Goal: Task Accomplishment & Management: Use online tool/utility

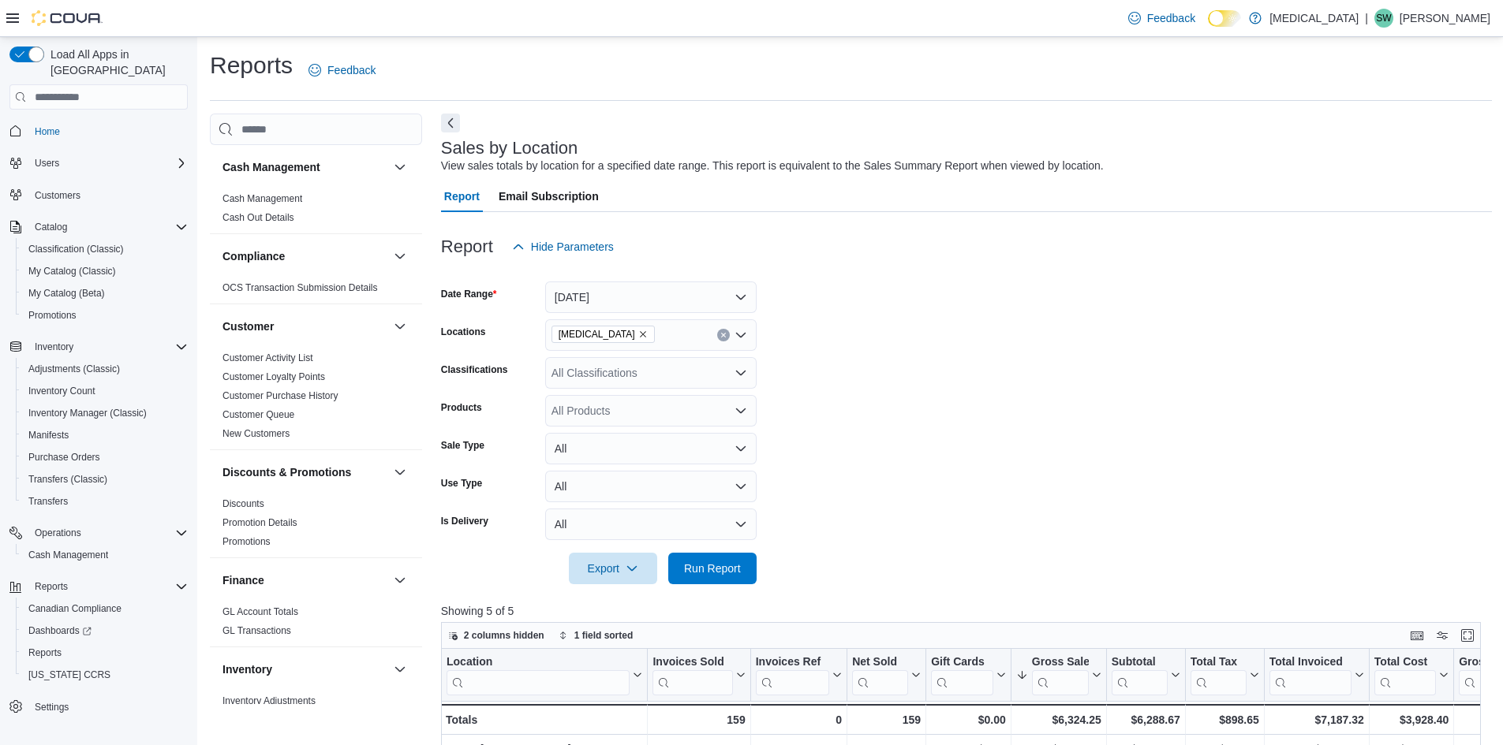
scroll to position [316, 0]
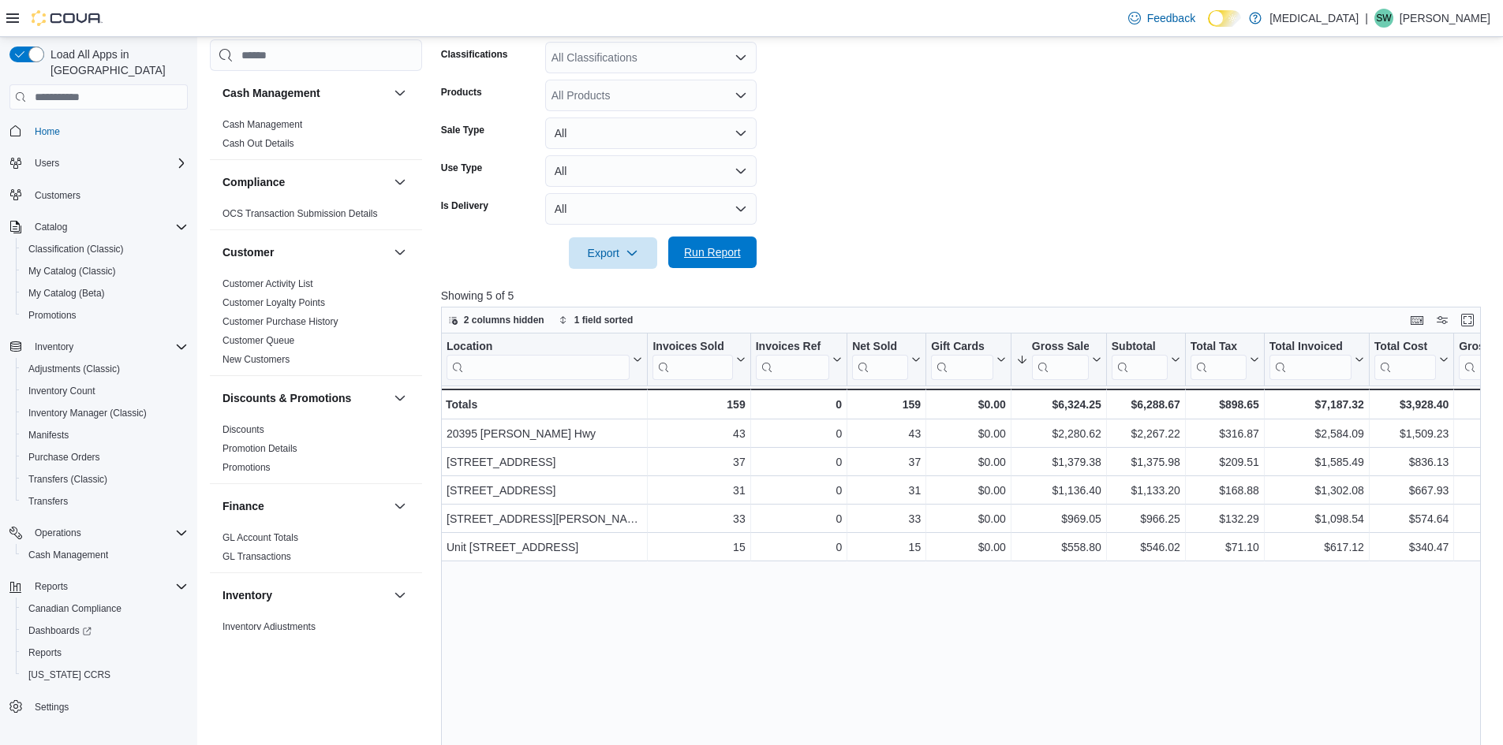
click at [719, 247] on span "Run Report" at bounding box center [712, 253] width 57 height 16
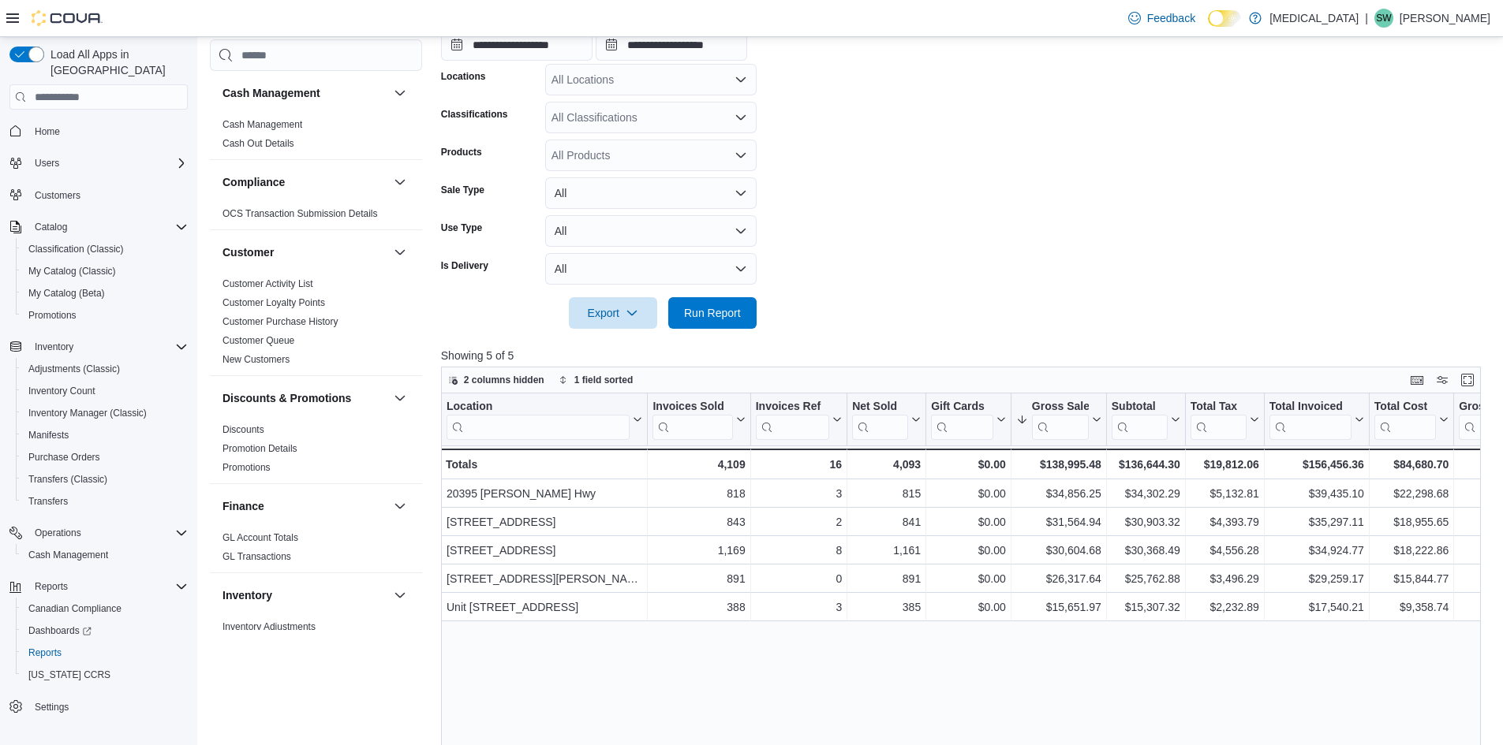
scroll to position [962, 0]
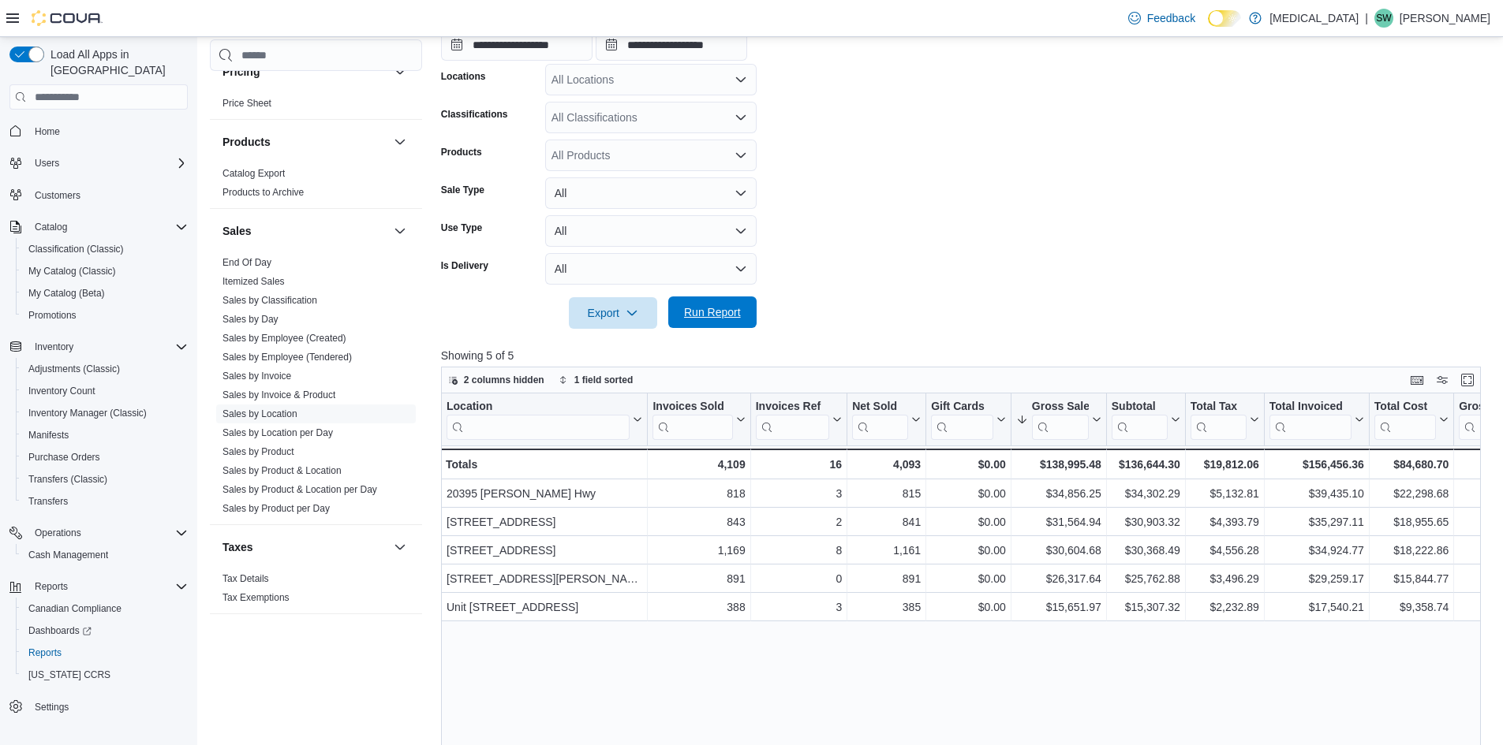
click at [715, 311] on span "Run Report" at bounding box center [712, 312] width 57 height 16
click at [686, 323] on span "Run Report" at bounding box center [712, 313] width 69 height 32
click at [710, 306] on span "Run Report" at bounding box center [712, 312] width 57 height 16
click at [719, 319] on span "Run Report" at bounding box center [712, 312] width 57 height 16
drag, startPoint x: 706, startPoint y: 316, endPoint x: 882, endPoint y: 267, distance: 182.8
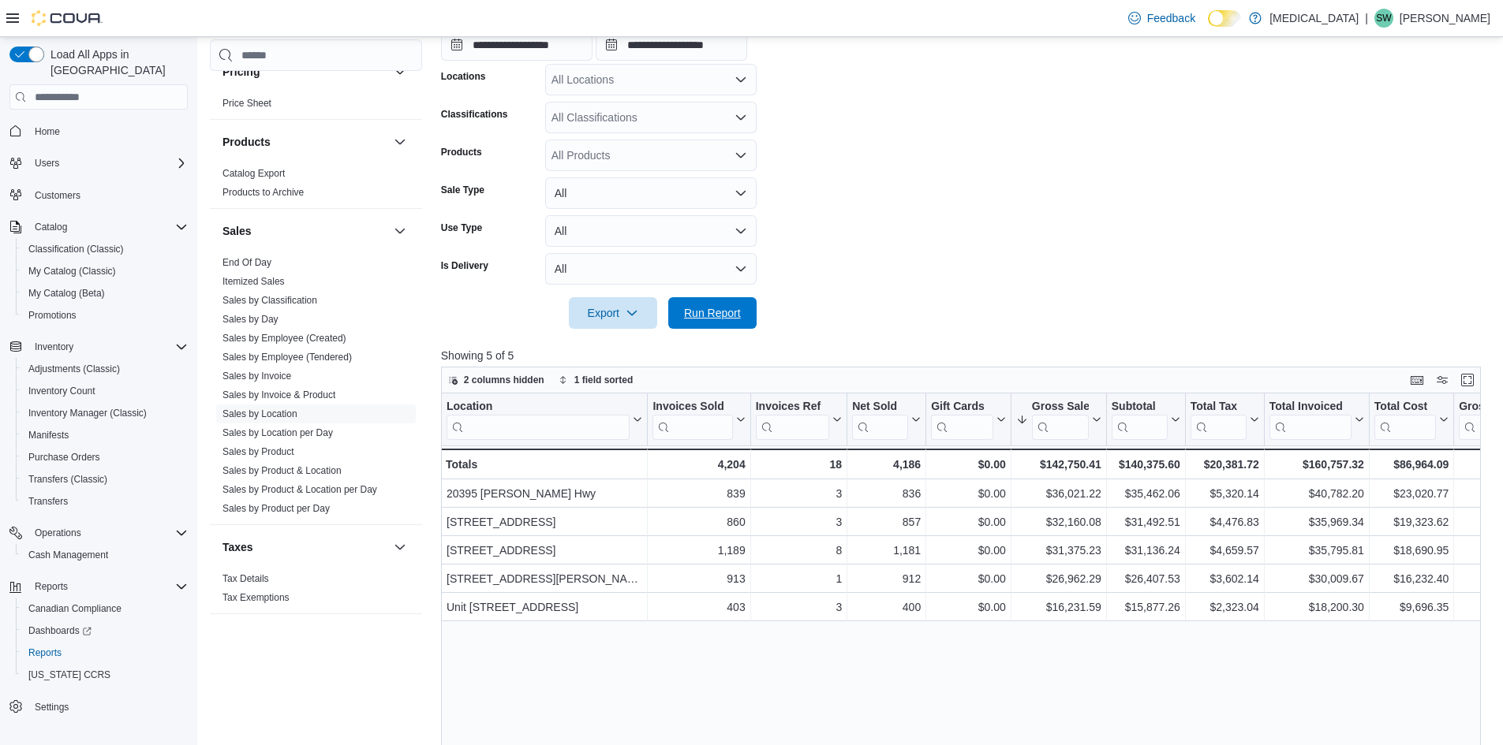
click at [707, 316] on span "Run Report" at bounding box center [712, 313] width 57 height 16
click at [723, 302] on span "Run Report" at bounding box center [712, 313] width 69 height 32
click at [842, 211] on form "**********" at bounding box center [966, 138] width 1051 height 382
click at [932, 263] on form "**********" at bounding box center [966, 138] width 1051 height 382
click at [712, 304] on span "Run Report" at bounding box center [712, 313] width 69 height 32
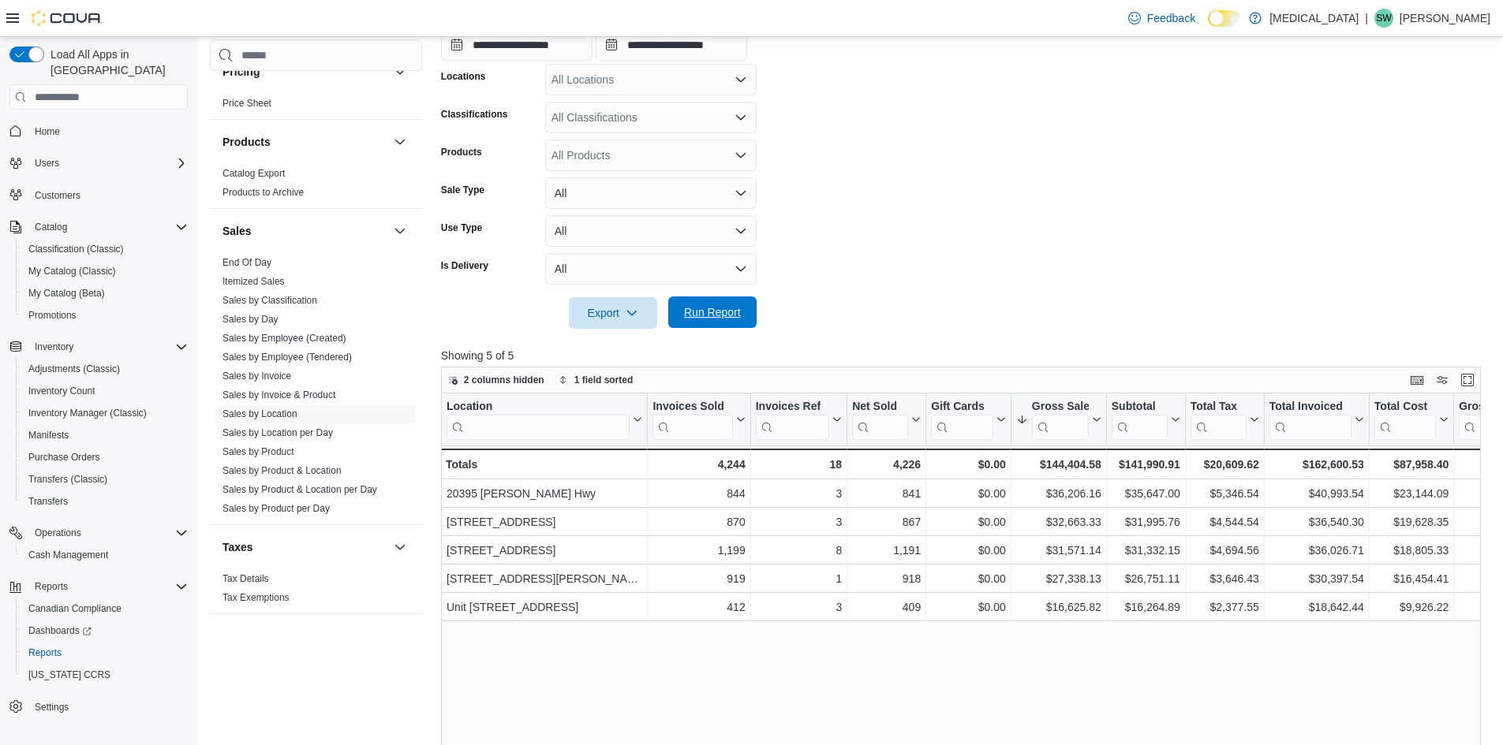
click at [728, 316] on span "Run Report" at bounding box center [712, 312] width 57 height 16
click at [857, 130] on form "**********" at bounding box center [966, 138] width 1051 height 382
click at [708, 315] on span "Run Report" at bounding box center [712, 312] width 57 height 16
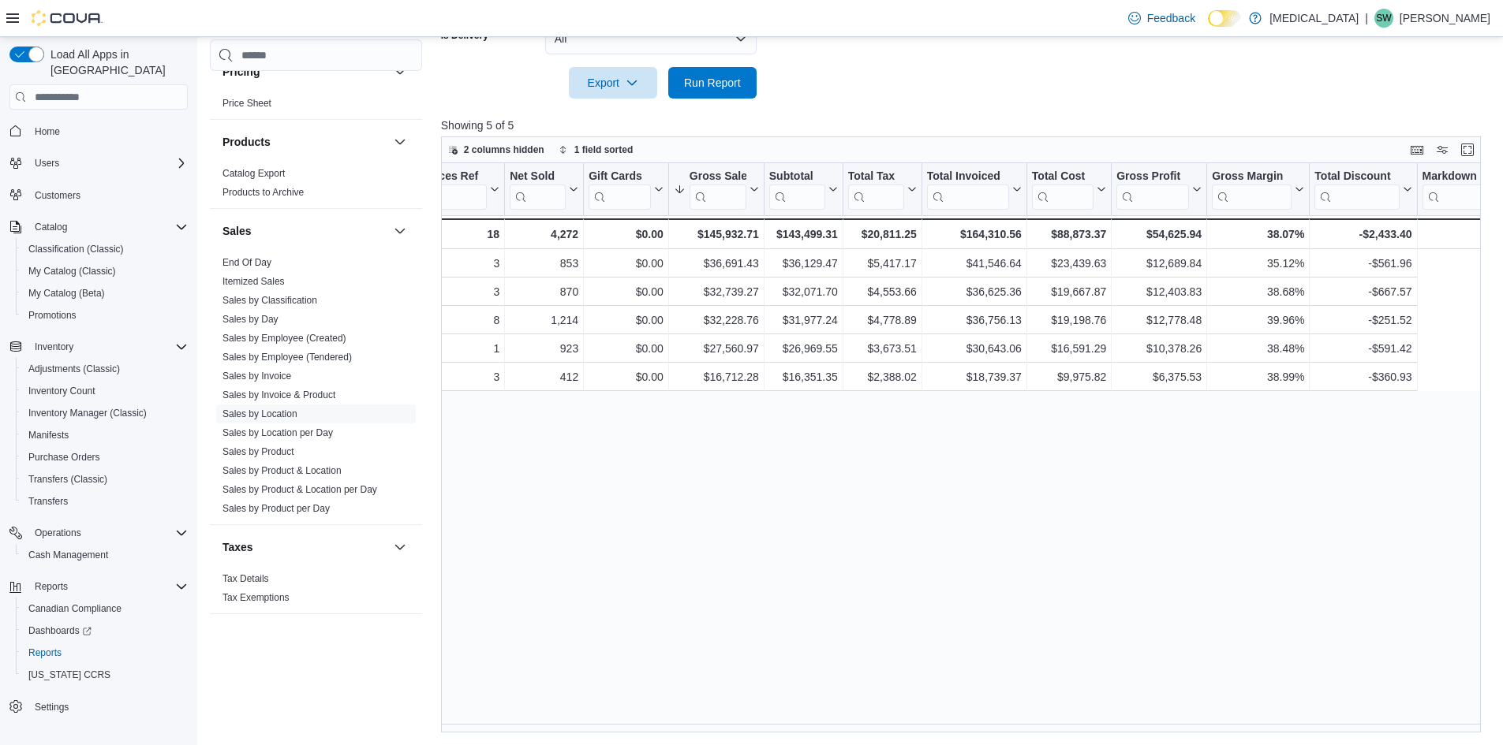
scroll to position [0, 0]
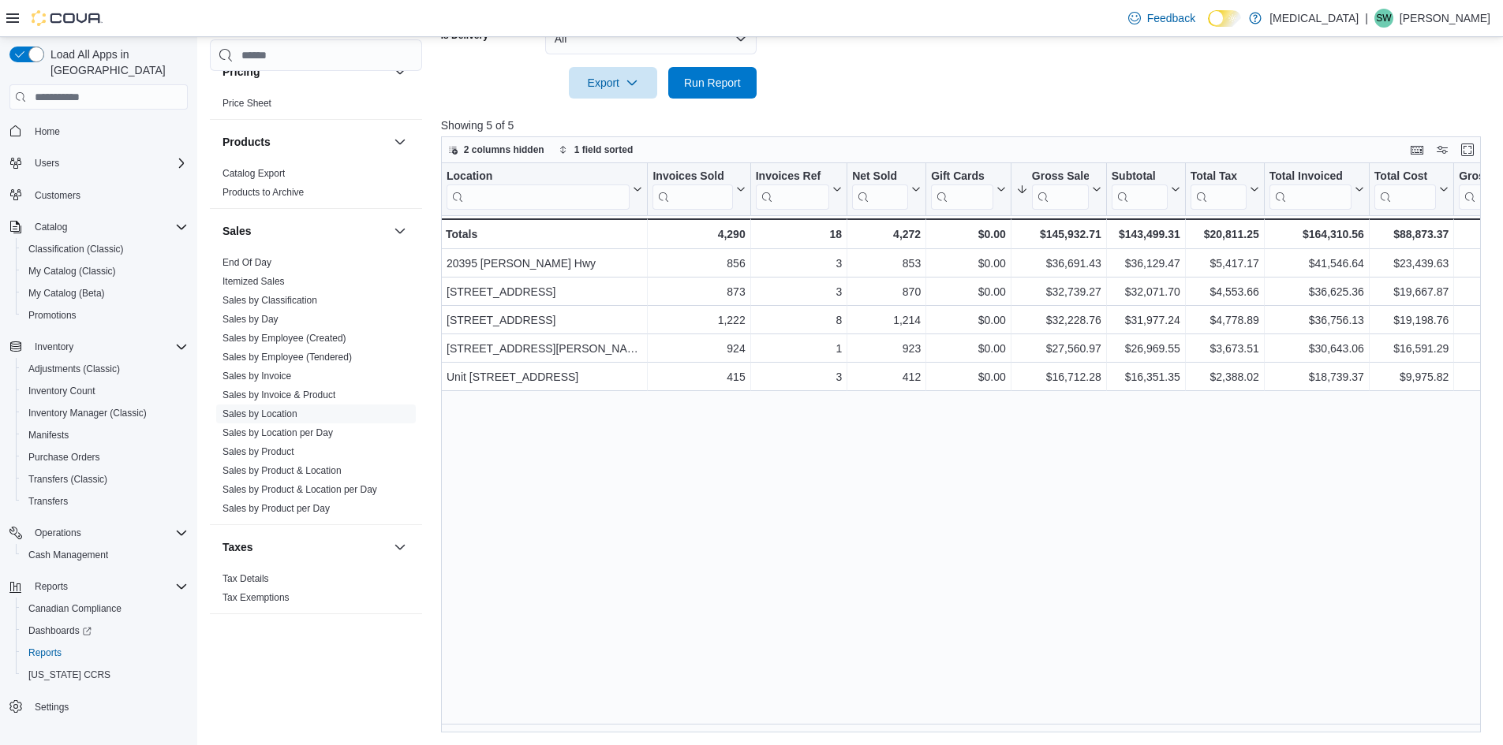
click at [720, 554] on div "Location Click to view column header actions Invoices Sold Click to view column…" at bounding box center [966, 448] width 1051 height 570
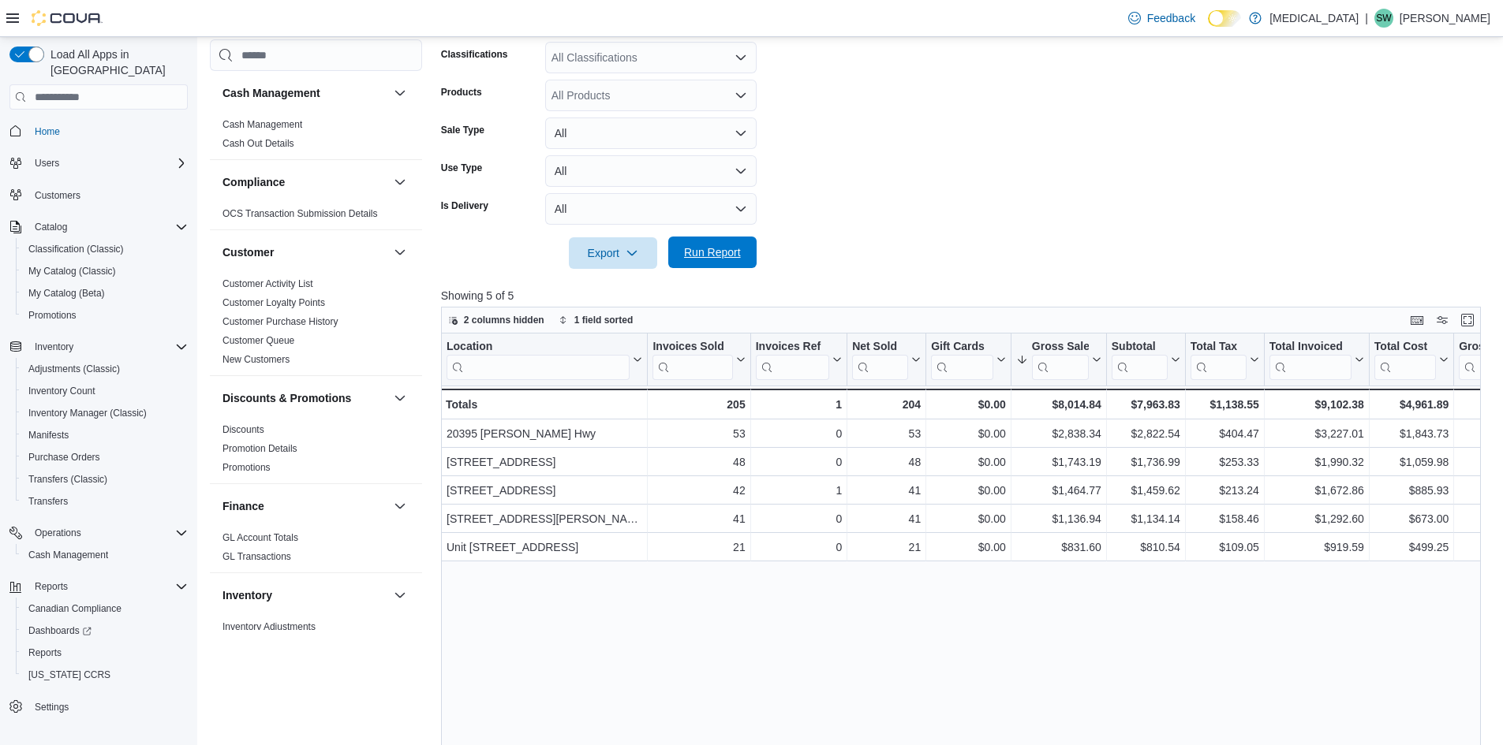
scroll to position [316, 0]
click at [712, 263] on span "Run Report" at bounding box center [712, 253] width 69 height 32
click at [685, 245] on span "Run Report" at bounding box center [712, 253] width 69 height 32
click at [713, 255] on span "Run Report" at bounding box center [712, 253] width 57 height 16
click at [729, 252] on span "Run Report" at bounding box center [712, 253] width 57 height 16
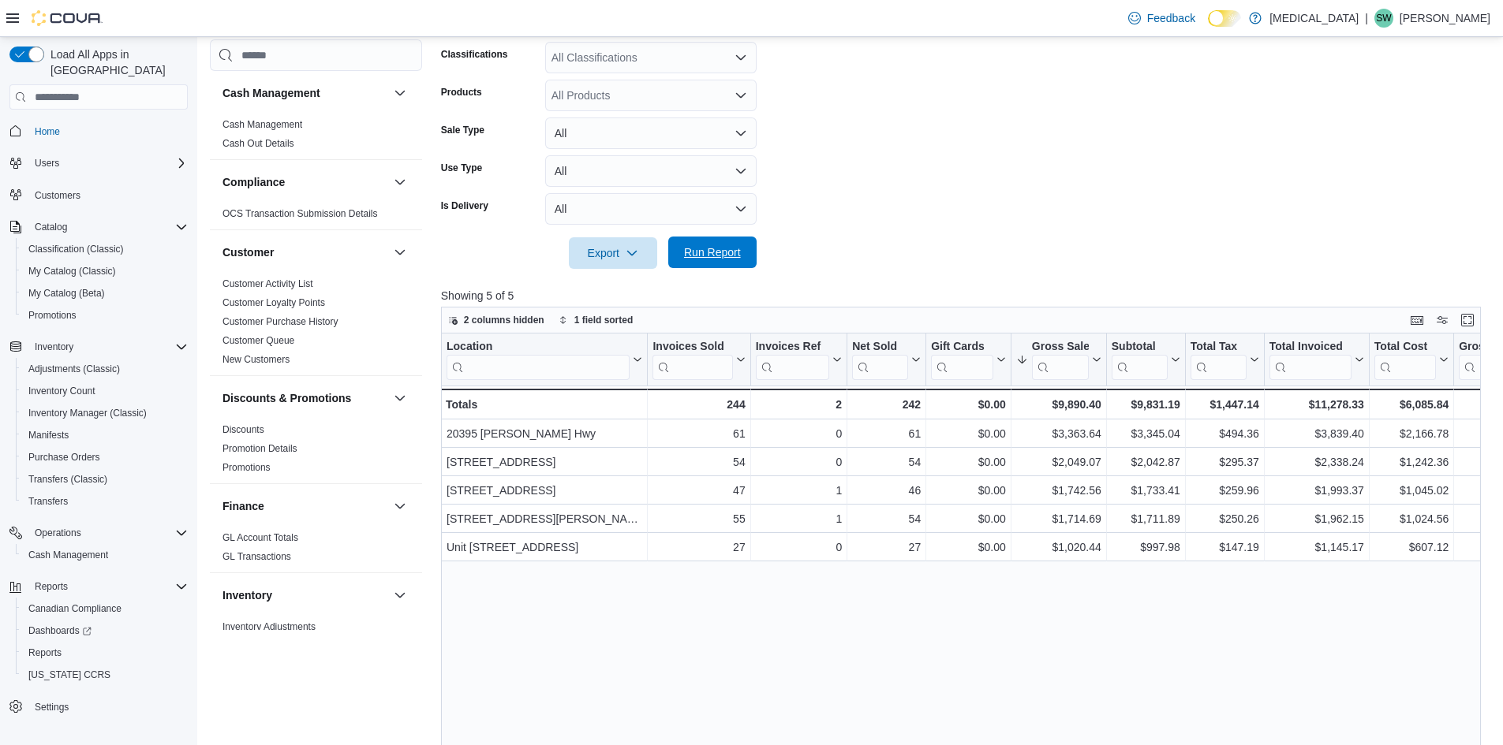
click at [721, 252] on span "Run Report" at bounding box center [712, 253] width 57 height 16
click at [717, 249] on span "Run Report" at bounding box center [712, 253] width 57 height 16
click at [708, 248] on span "Run Report" at bounding box center [712, 253] width 57 height 16
click at [857, 235] on div at bounding box center [966, 231] width 1051 height 13
click at [727, 259] on span "Run Report" at bounding box center [712, 253] width 57 height 16
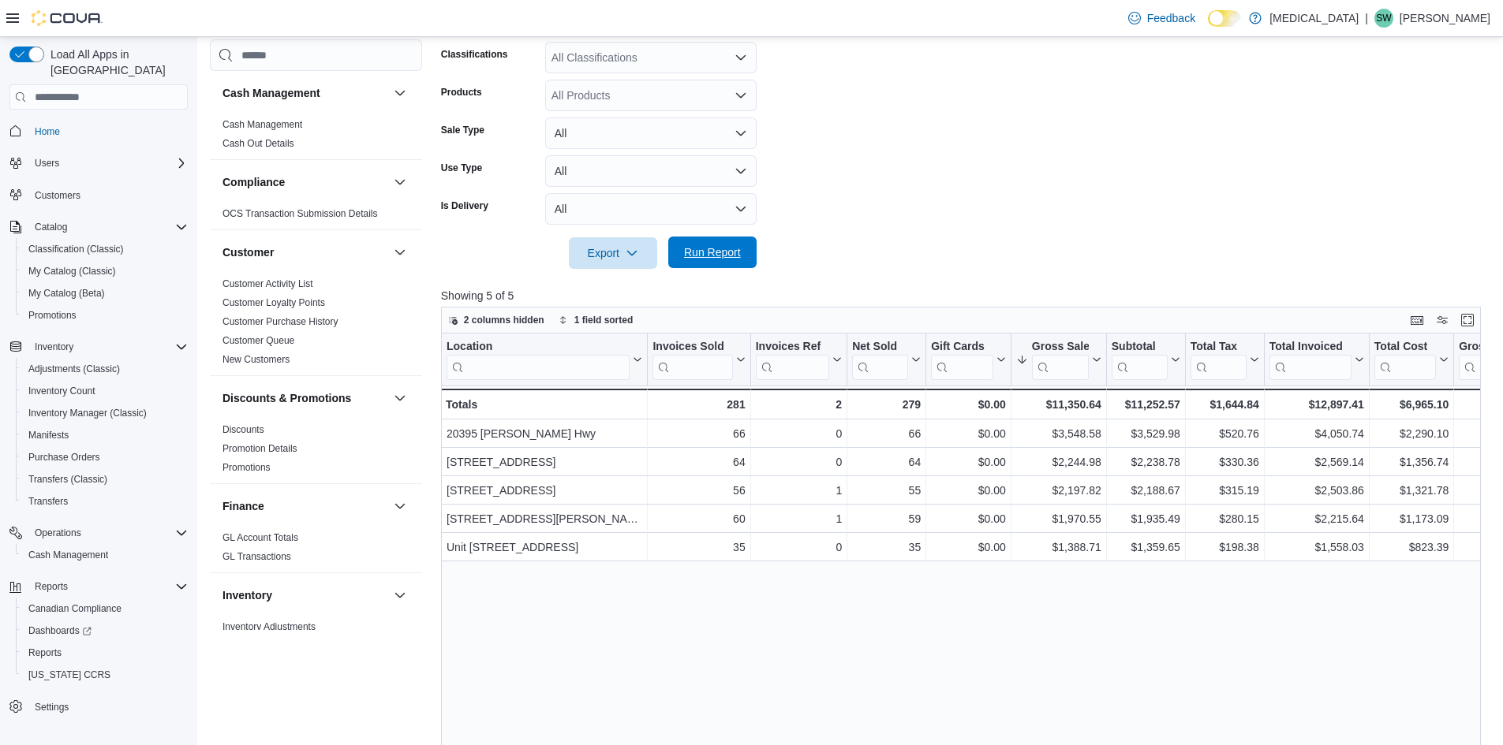
click at [695, 245] on span "Run Report" at bounding box center [712, 253] width 69 height 32
click at [694, 241] on span "Run Report" at bounding box center [712, 253] width 69 height 32
click at [971, 200] on form "Date Range [DATE] Locations [MEDICAL_DATA] Classifications All Classifications …" at bounding box center [966, 108] width 1051 height 322
click at [961, 185] on form "Date Range [DATE] Locations [MEDICAL_DATA] Classifications All Classifications …" at bounding box center [966, 108] width 1051 height 322
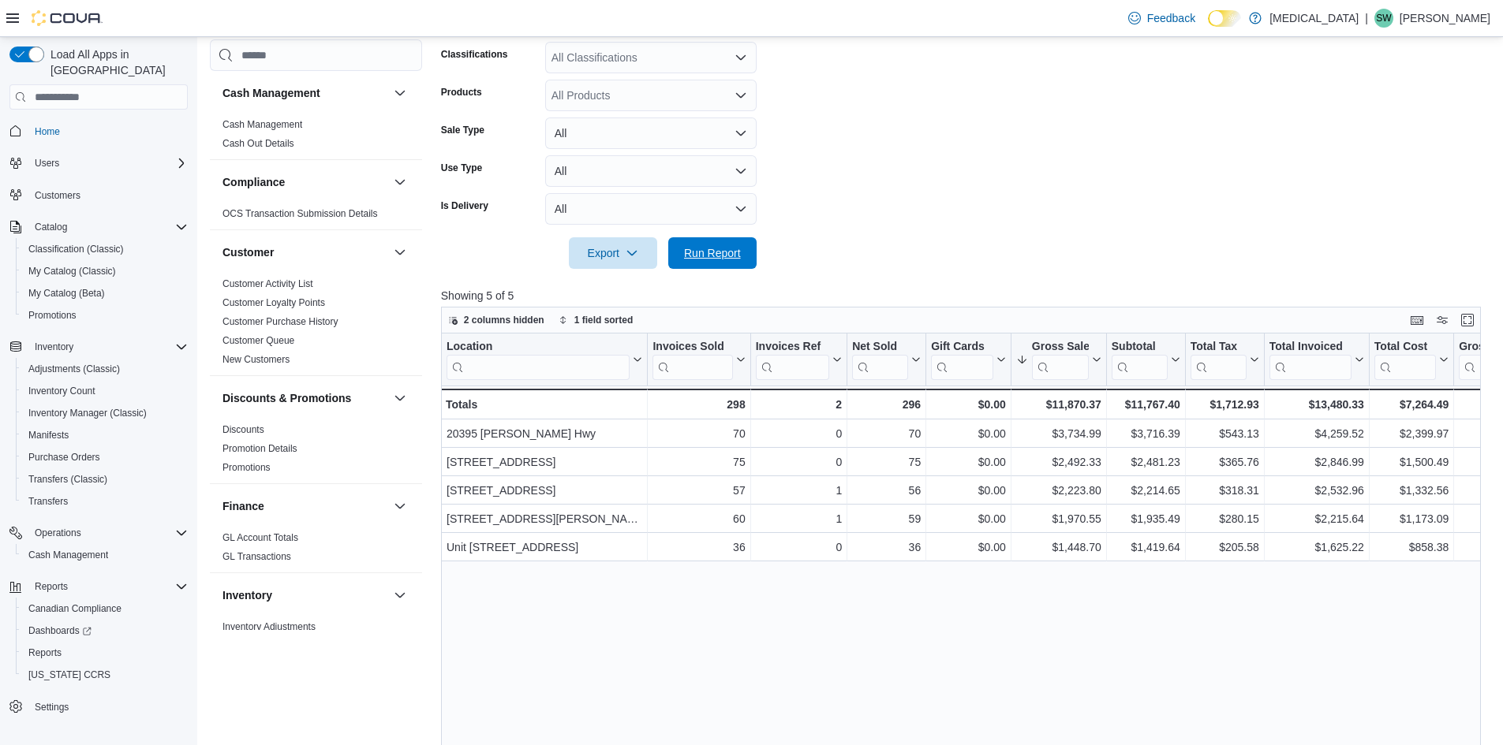
drag, startPoint x: 751, startPoint y: 263, endPoint x: 774, endPoint y: 249, distance: 26.9
click at [750, 263] on button "Run Report" at bounding box center [712, 253] width 88 height 32
click at [726, 248] on span "Run Report" at bounding box center [712, 253] width 57 height 16
click at [718, 248] on span "Run Report" at bounding box center [712, 253] width 57 height 16
